Goal: Transaction & Acquisition: Purchase product/service

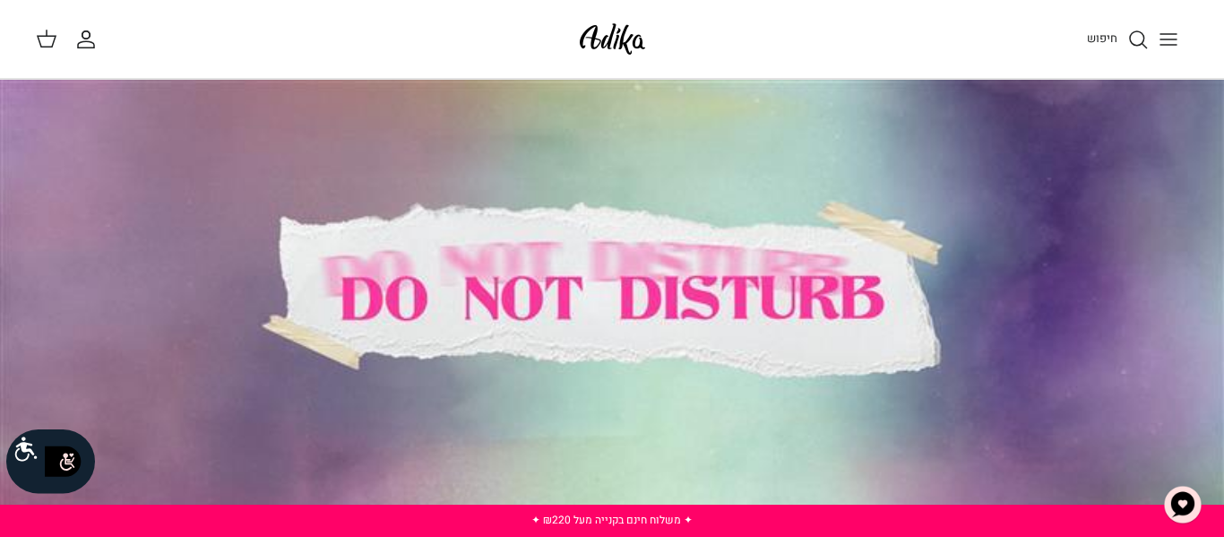
click at [1138, 29] on icon "חיפוש" at bounding box center [1138, 40] width 22 height 22
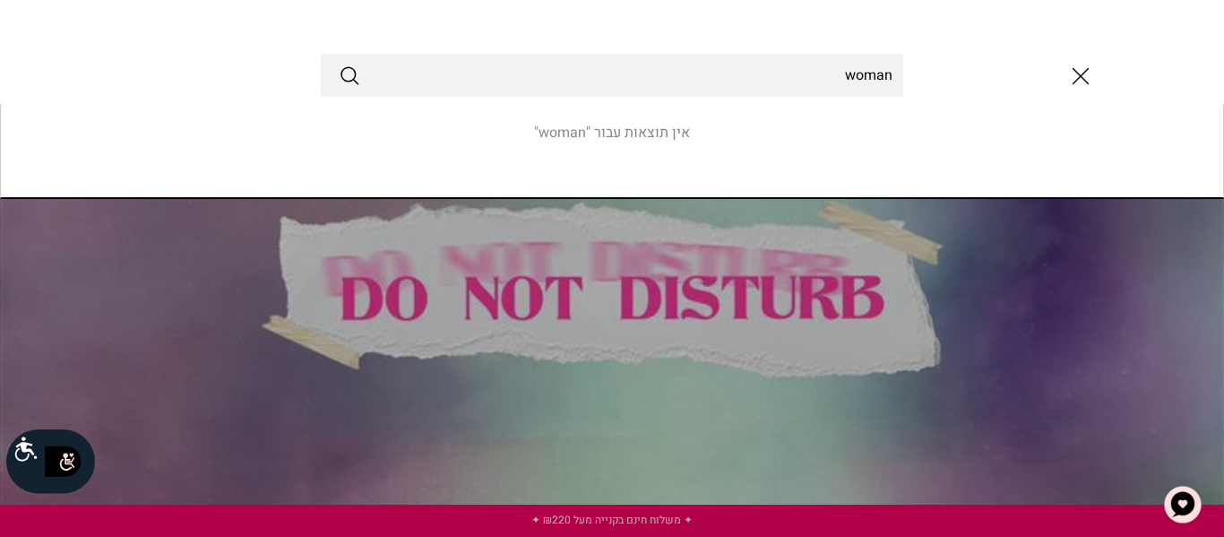
type input "woman"
click at [339, 64] on button "Submit" at bounding box center [350, 75] width 22 height 23
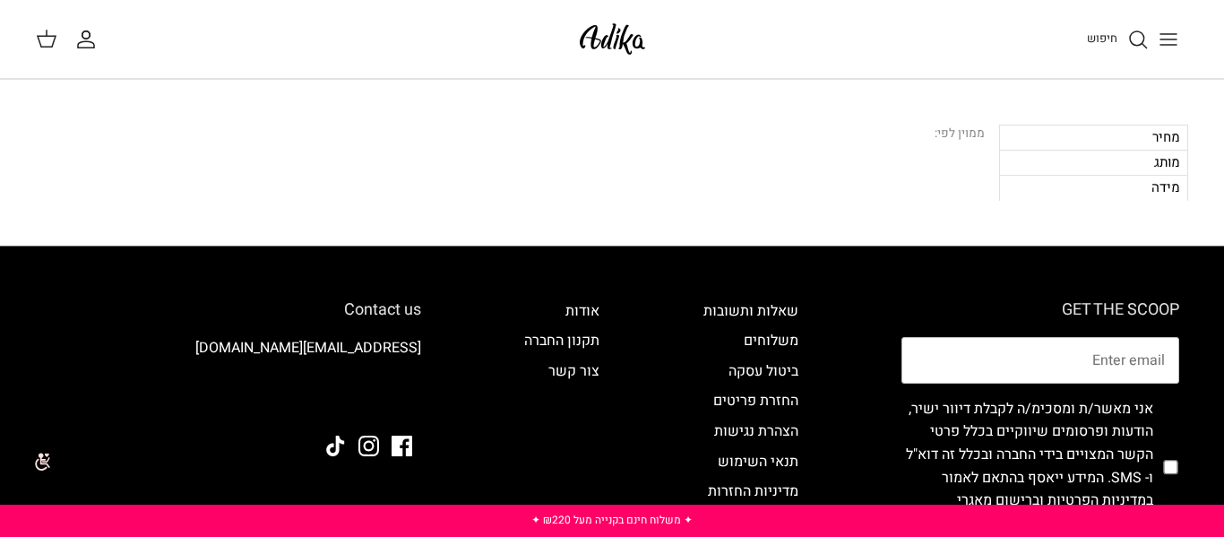
click at [1133, 33] on icon "חיפוש" at bounding box center [1138, 40] width 22 height 22
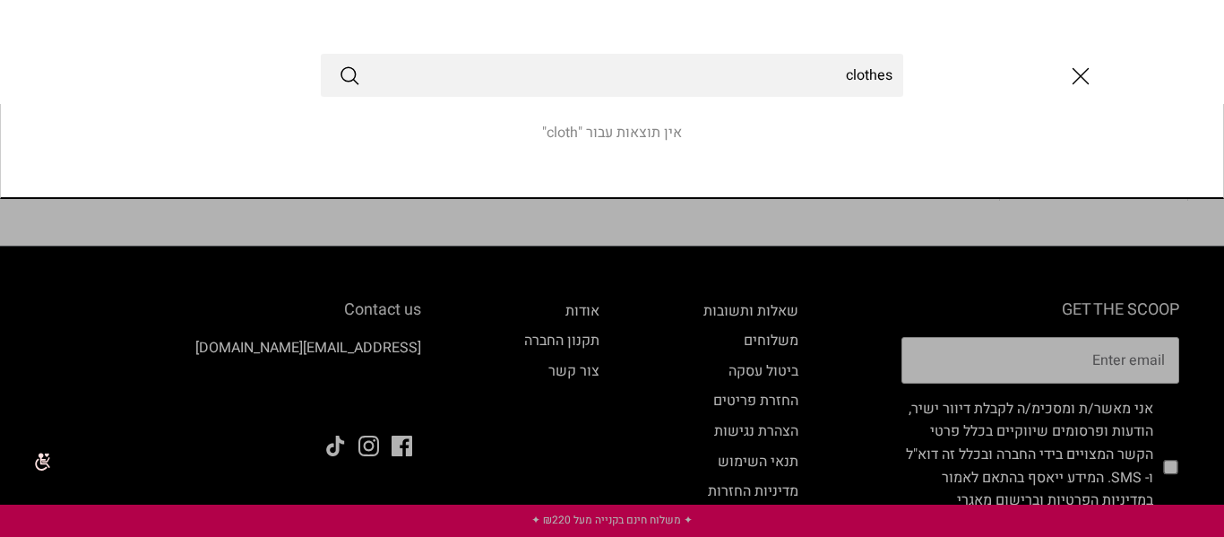
type input "clothes"
click at [339, 64] on button "Submit" at bounding box center [350, 75] width 22 height 23
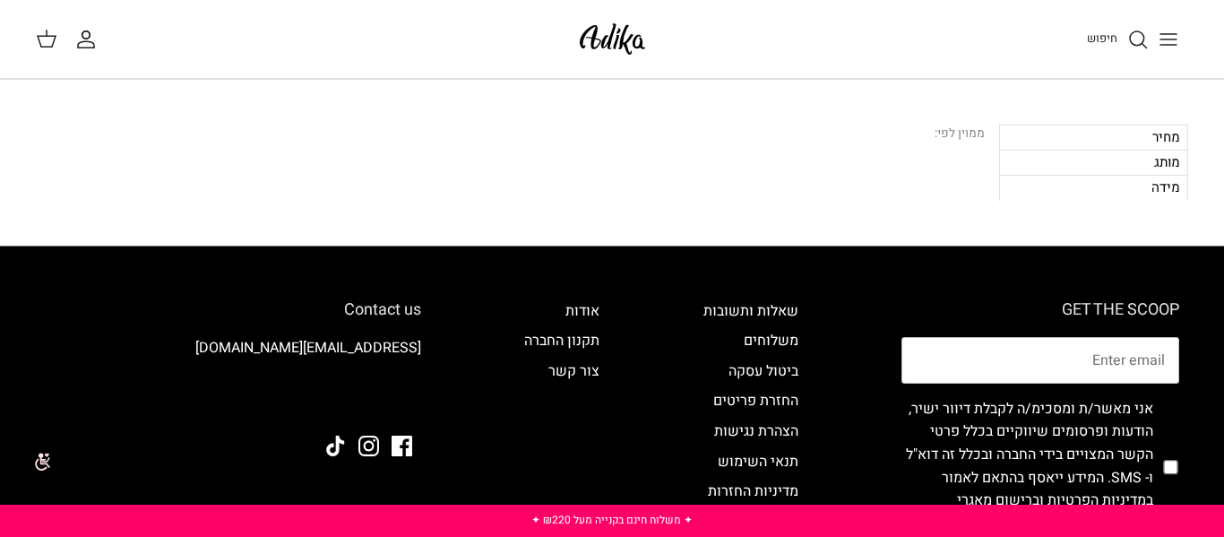
click at [1138, 47] on icon "חיפוש" at bounding box center [1138, 40] width 22 height 22
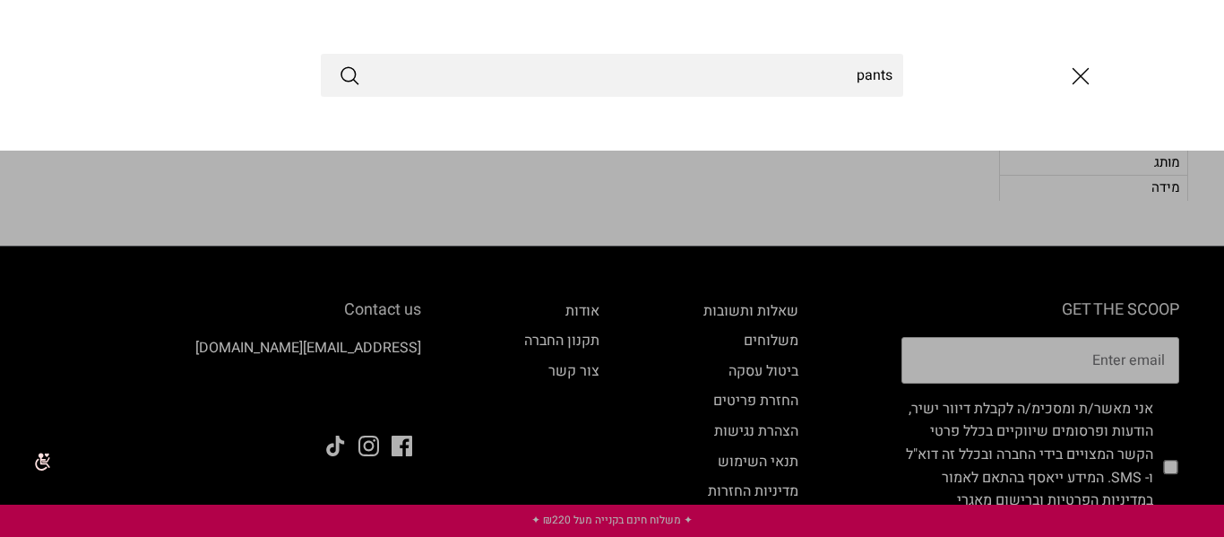
type input "pants"
click at [339, 64] on button "Submit" at bounding box center [350, 75] width 22 height 23
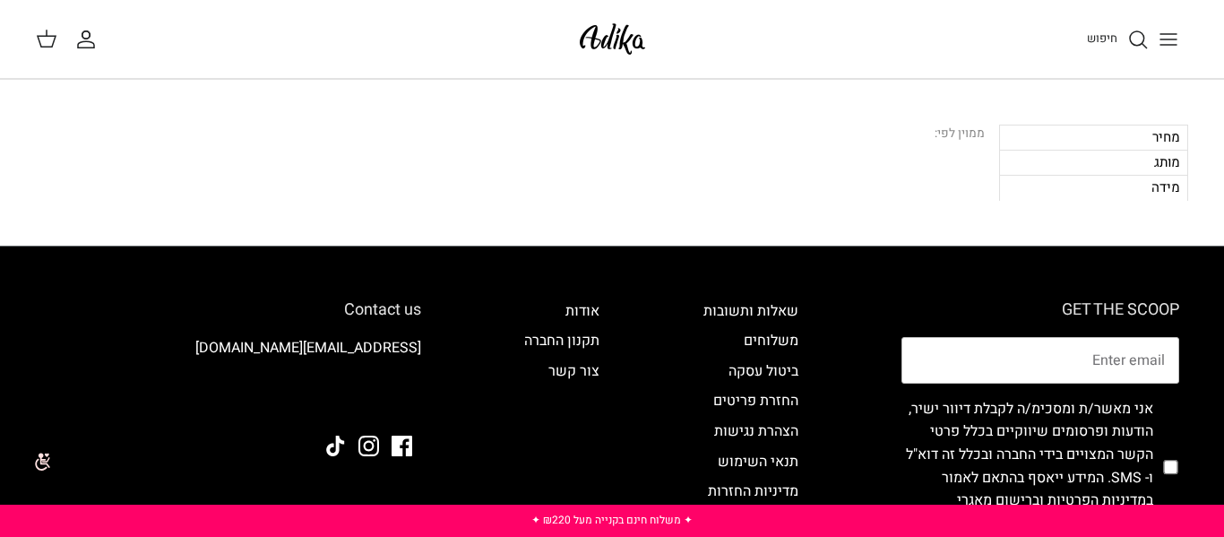
click at [590, 32] on img at bounding box center [612, 39] width 76 height 42
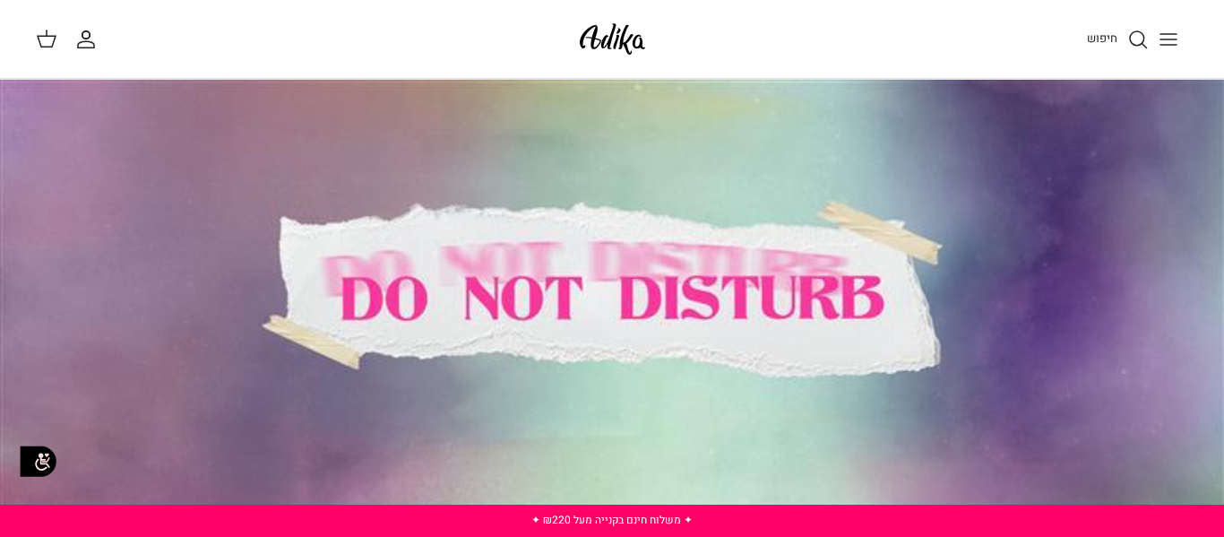
click at [1199, 28] on div "חיפוש החשבון שלי חיפוש" at bounding box center [612, 39] width 1224 height 79
click at [1182, 28] on button "Toggle menu" at bounding box center [1168, 39] width 39 height 39
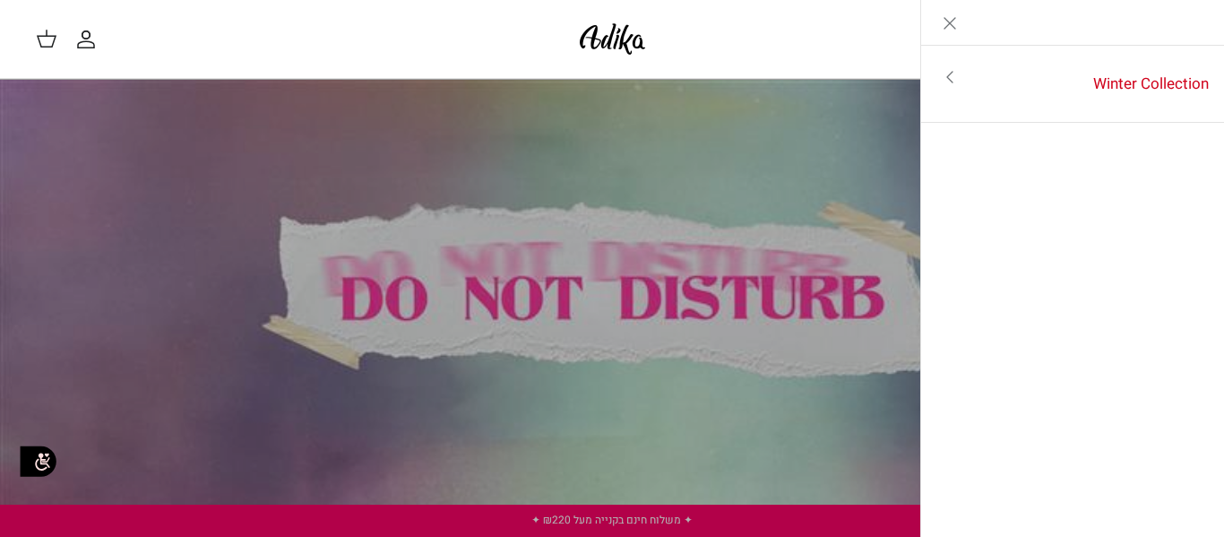
click at [934, 24] on link "Close" at bounding box center [949, 22] width 57 height 45
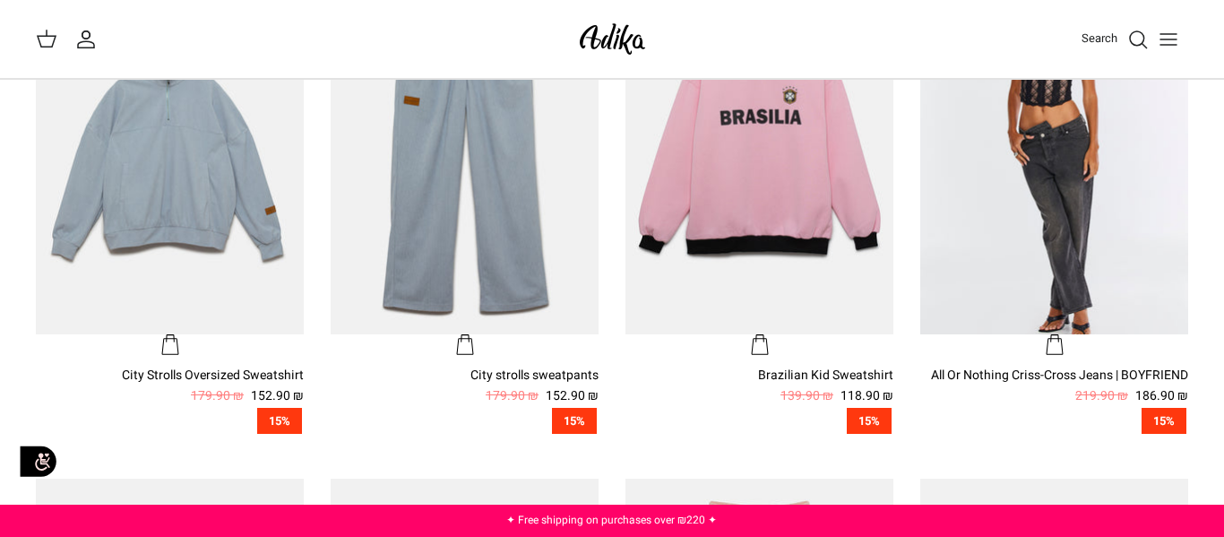
scroll to position [644, 0]
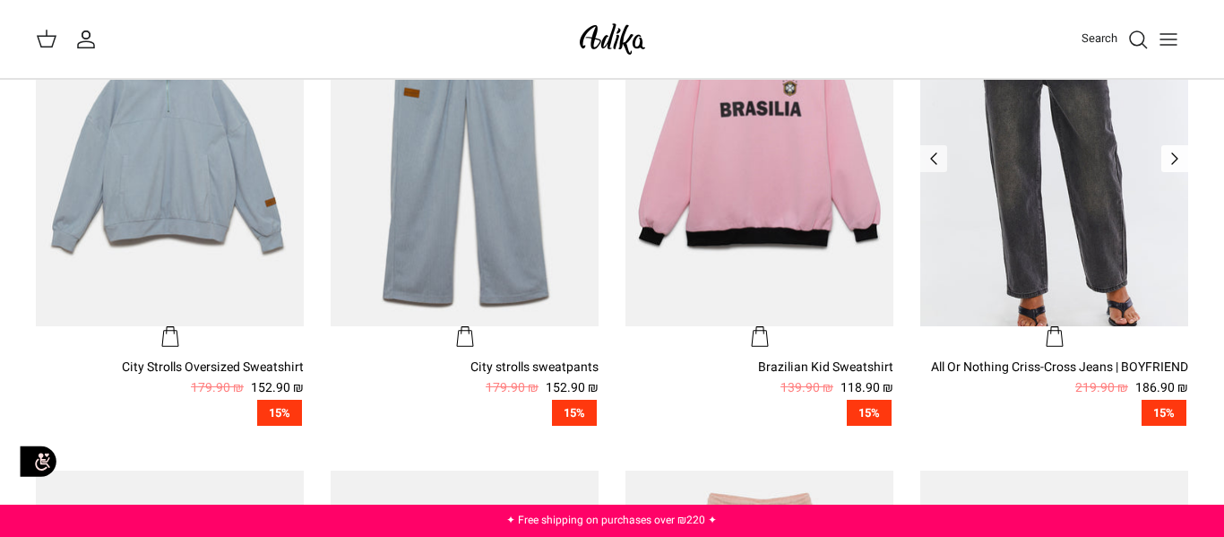
click at [1177, 163] on icon "Left" at bounding box center [1175, 159] width 22 height 22
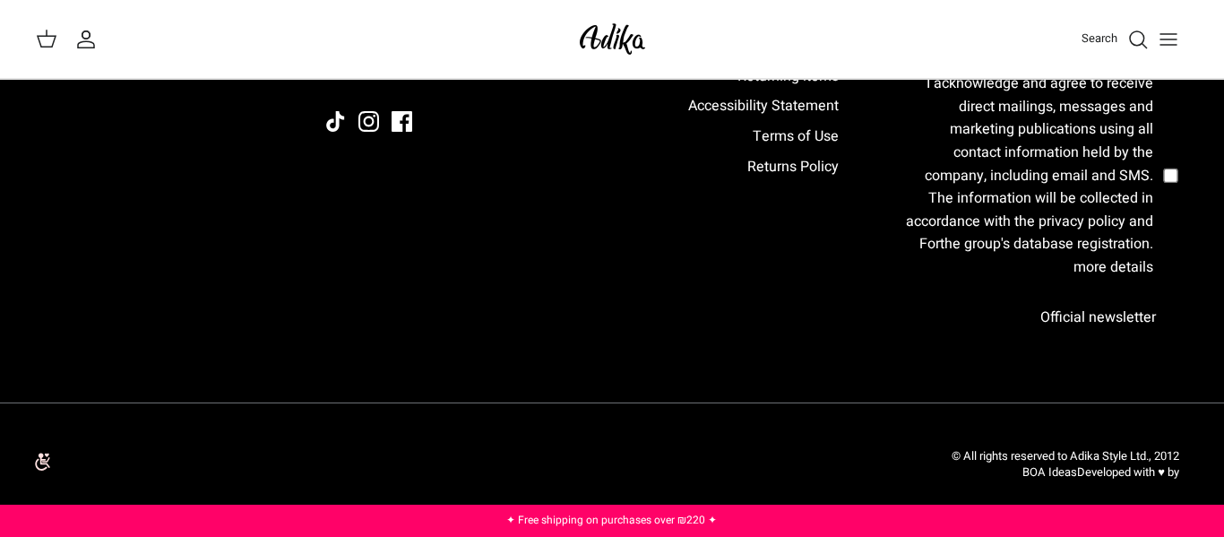
scroll to position [0, 0]
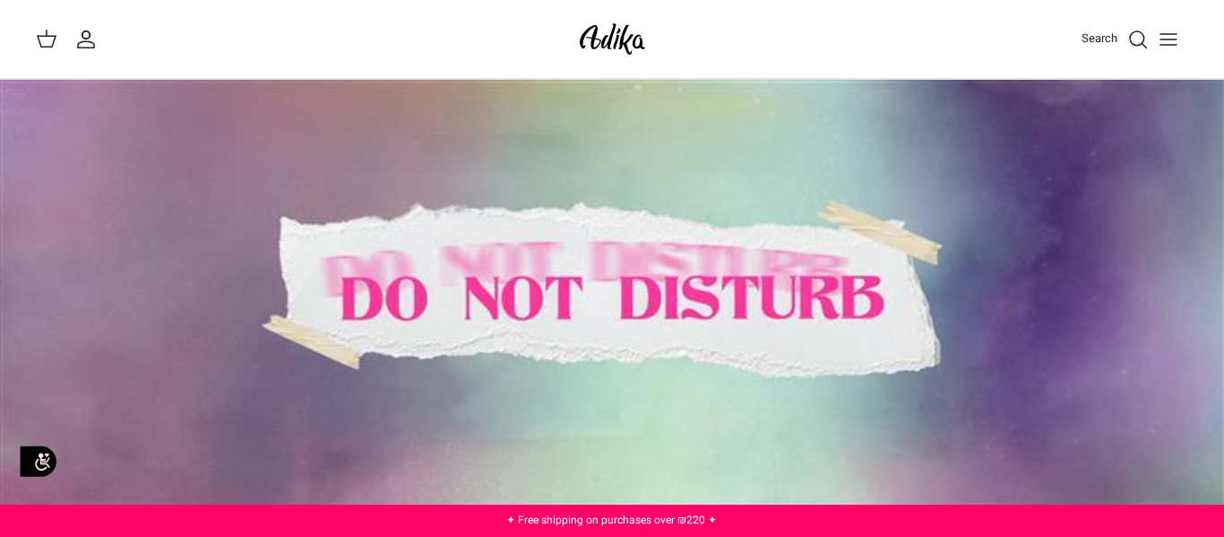
click at [1166, 34] on line "Toggle menu" at bounding box center [1168, 34] width 16 height 0
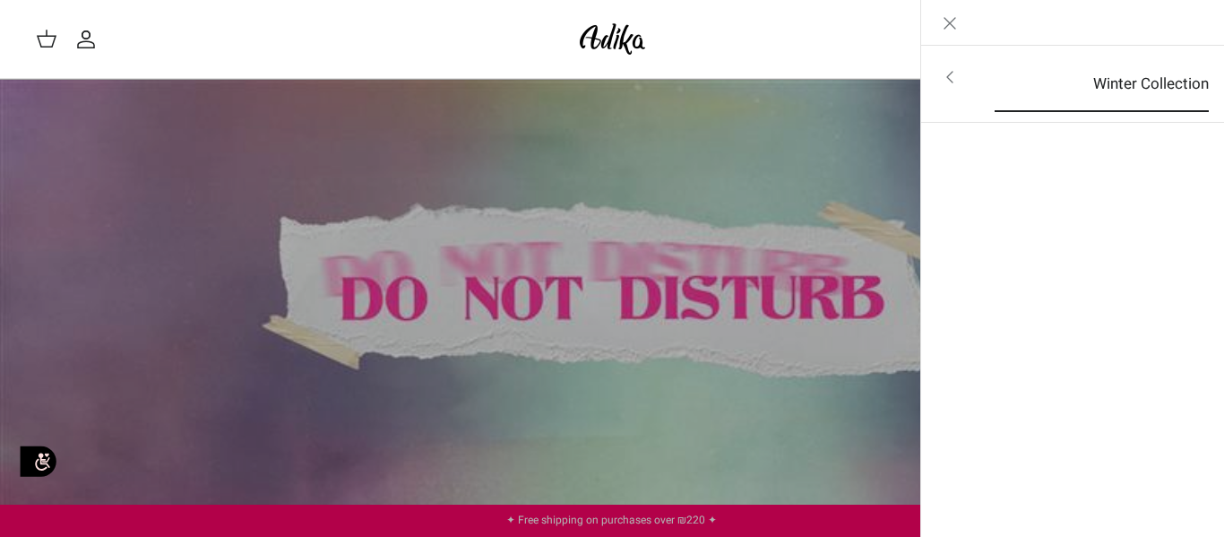
click at [1174, 79] on font "Winter Collection" at bounding box center [1151, 84] width 116 height 22
click at [1189, 67] on font "For all items" at bounding box center [1156, 78] width 83 height 22
